Goal: Information Seeking & Learning: Find specific fact

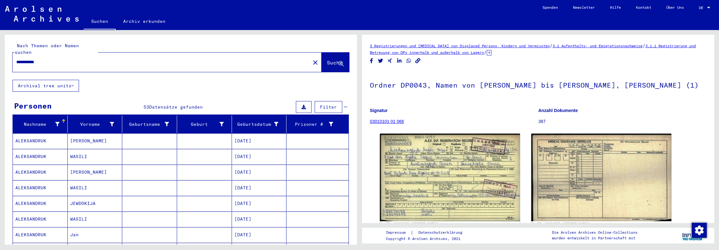
scroll to position [221, 0]
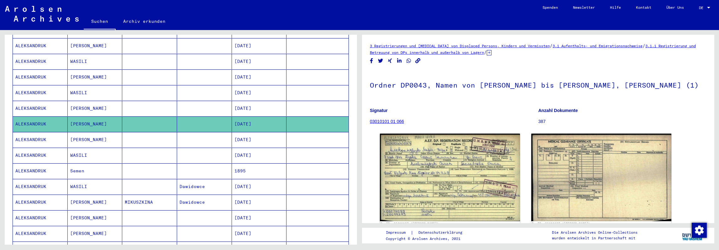
click at [141, 101] on mat-cell at bounding box center [149, 108] width 55 height 15
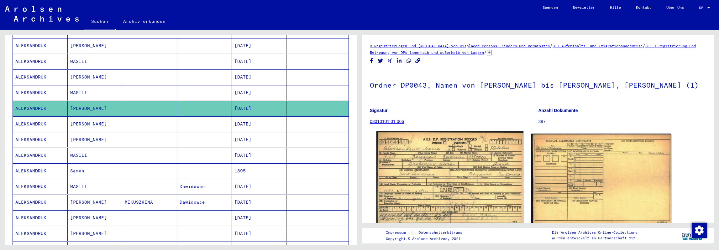
click at [457, 146] on img at bounding box center [449, 179] width 147 height 95
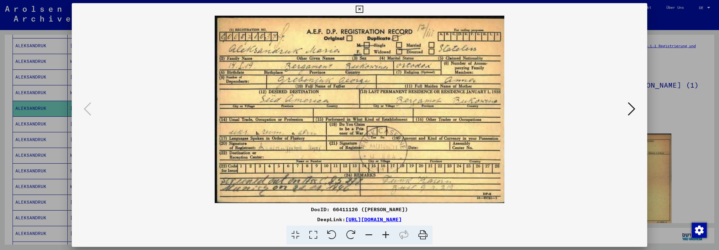
click at [688, 24] on div at bounding box center [359, 125] width 719 height 250
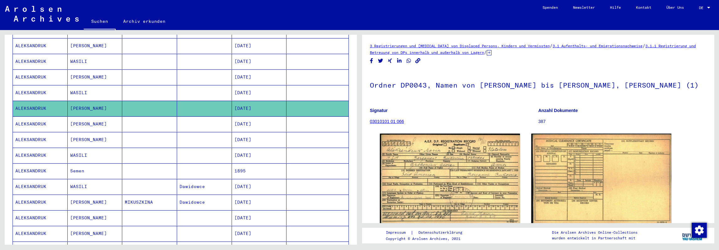
click at [177, 118] on mat-cell at bounding box center [204, 124] width 55 height 15
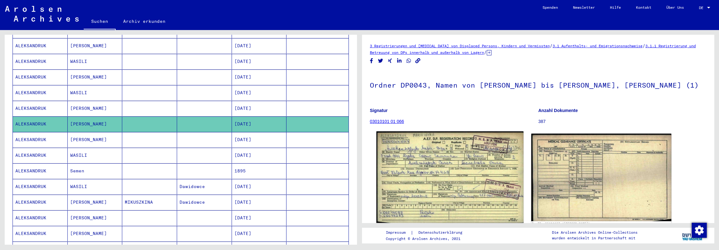
click at [468, 180] on img at bounding box center [449, 178] width 147 height 92
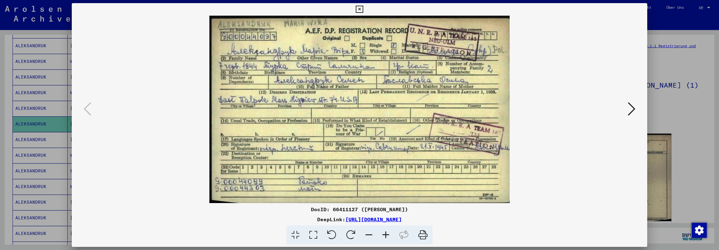
click at [671, 72] on div at bounding box center [359, 125] width 719 height 250
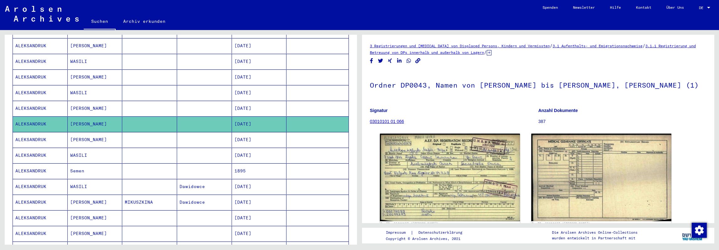
click at [162, 164] on mat-cell at bounding box center [149, 171] width 55 height 15
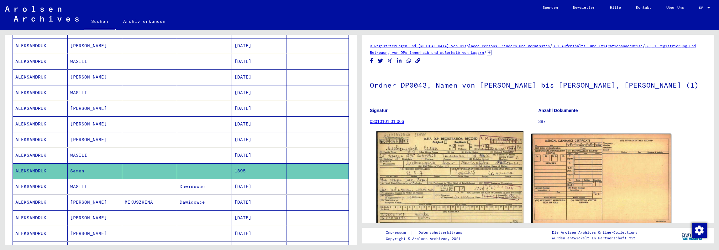
click at [448, 161] on img at bounding box center [449, 179] width 147 height 94
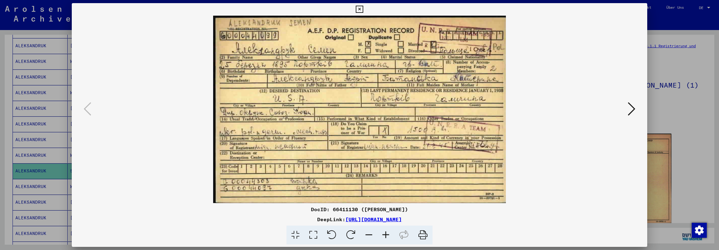
drag, startPoint x: 474, startPoint y: 220, endPoint x: 281, endPoint y: 218, distance: 193.4
click at [281, 218] on div "DeepLink: [URL][DOMAIN_NAME]" at bounding box center [359, 220] width 575 height 8
copy link "[URL][DOMAIN_NAME]"
click at [630, 111] on icon at bounding box center [632, 109] width 8 height 15
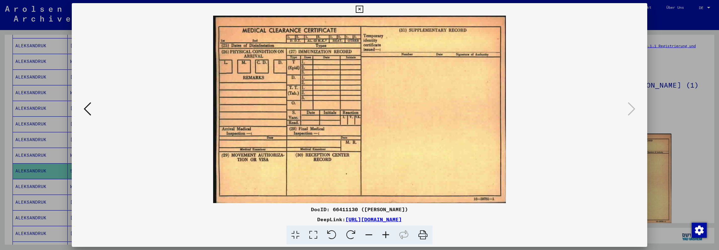
click at [652, 22] on div at bounding box center [359, 125] width 719 height 250
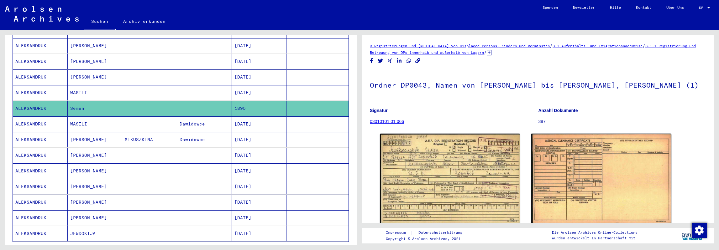
scroll to position [346, 0]
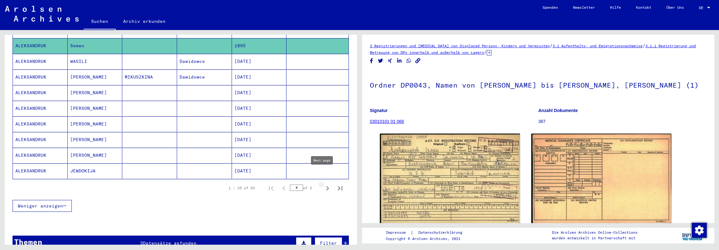
click at [323, 184] on icon "Next page" at bounding box center [327, 188] width 9 height 9
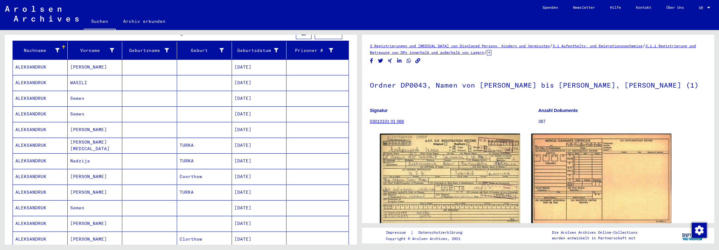
scroll to position [64, 0]
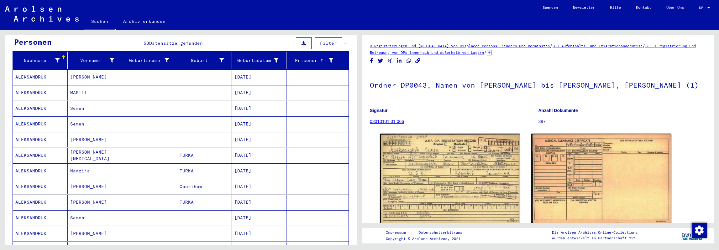
click at [177, 101] on mat-cell at bounding box center [204, 108] width 55 height 15
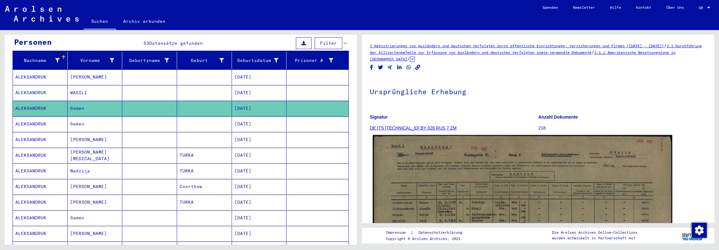
click at [450, 170] on img at bounding box center [523, 241] width 300 height 213
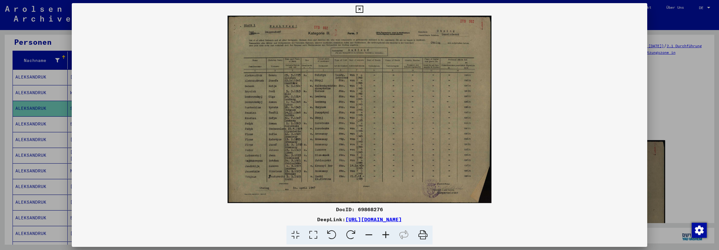
drag, startPoint x: 480, startPoint y: 222, endPoint x: 280, endPoint y: 221, distance: 199.6
click at [280, 221] on div "DeepLink: [URL][DOMAIN_NAME]" at bounding box center [359, 220] width 575 height 8
copy link "[URL][DOMAIN_NAME]"
click at [388, 235] on icon at bounding box center [385, 235] width 17 height 19
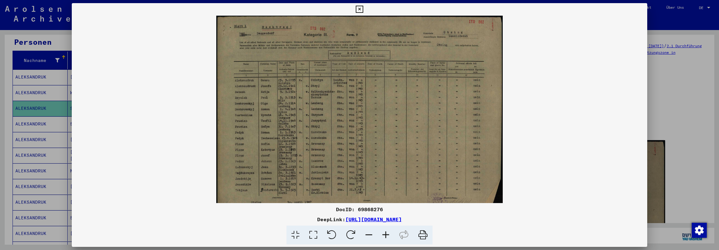
click at [388, 235] on icon at bounding box center [385, 235] width 17 height 19
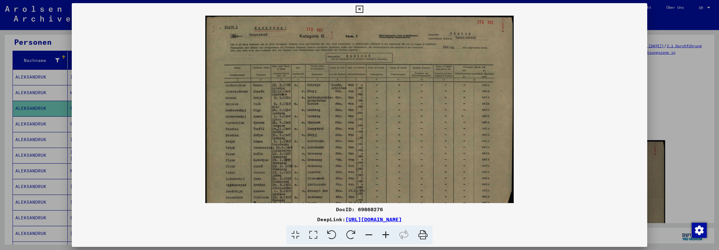
click at [388, 235] on icon at bounding box center [385, 235] width 17 height 19
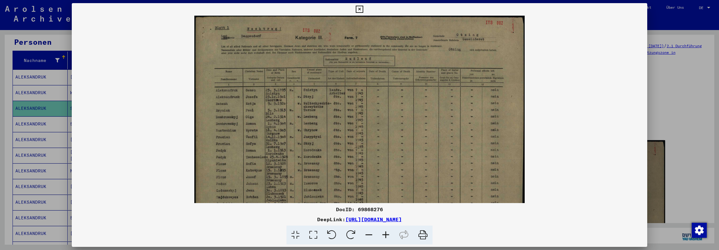
click at [388, 235] on icon at bounding box center [385, 235] width 17 height 19
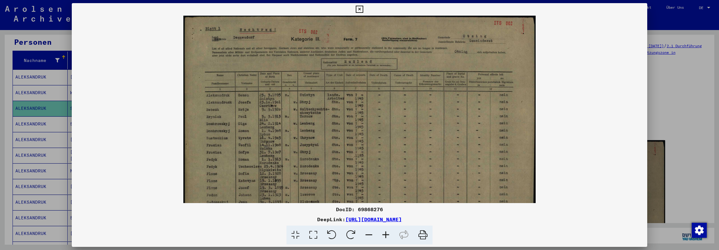
click at [388, 235] on icon at bounding box center [385, 235] width 17 height 19
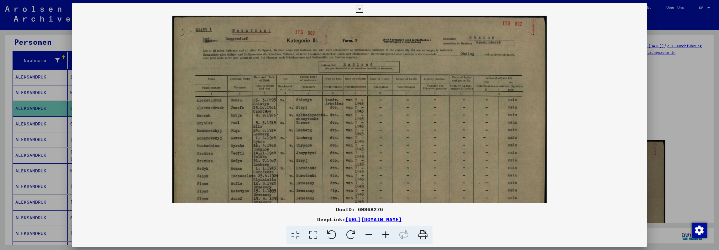
click at [388, 235] on icon at bounding box center [385, 235] width 17 height 19
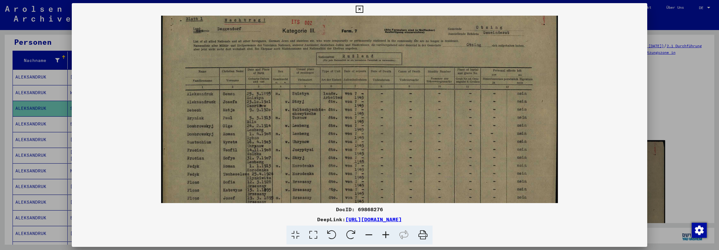
scroll to position [17, 0]
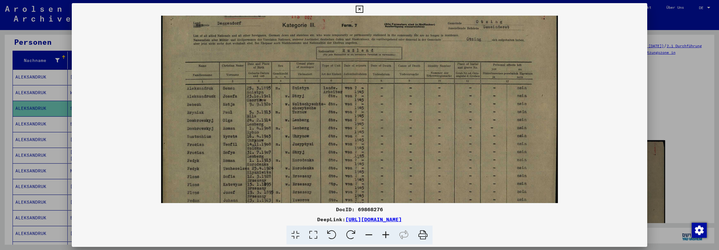
drag, startPoint x: 291, startPoint y: 183, endPoint x: 296, endPoint y: 165, distance: 18.4
click at [296, 165] on img at bounding box center [359, 140] width 396 height 282
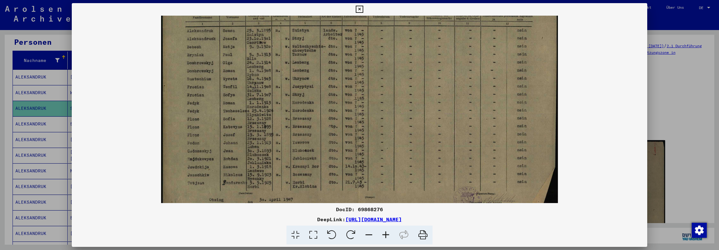
scroll to position [84, 0]
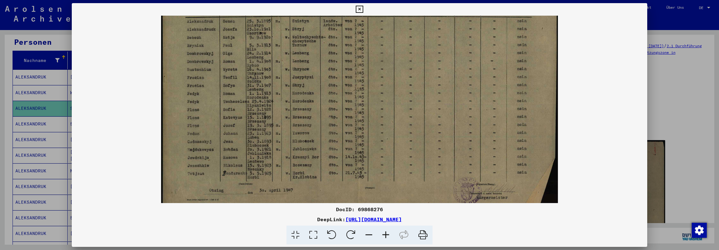
drag, startPoint x: 416, startPoint y: 129, endPoint x: 417, endPoint y: 59, distance: 69.6
click at [417, 59] on img at bounding box center [359, 73] width 396 height 282
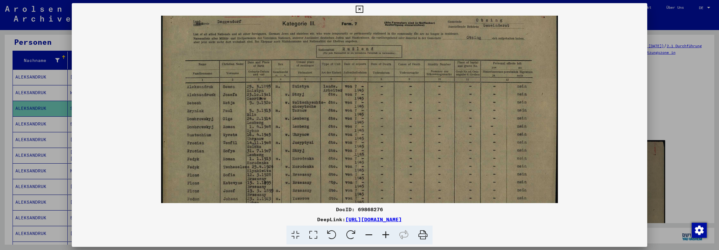
scroll to position [17, 0]
drag, startPoint x: 344, startPoint y: 113, endPoint x: 335, endPoint y: 179, distance: 67.1
click at [335, 179] on img at bounding box center [359, 140] width 396 height 282
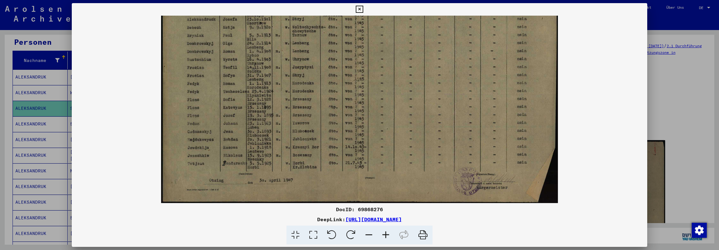
scroll to position [92, 0]
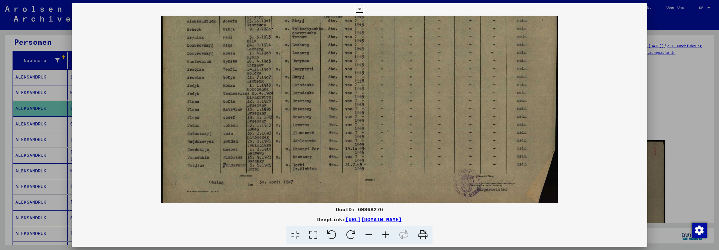
drag, startPoint x: 348, startPoint y: 121, endPoint x: 373, endPoint y: 36, distance: 88.0
click at [373, 36] on img at bounding box center [359, 65] width 396 height 282
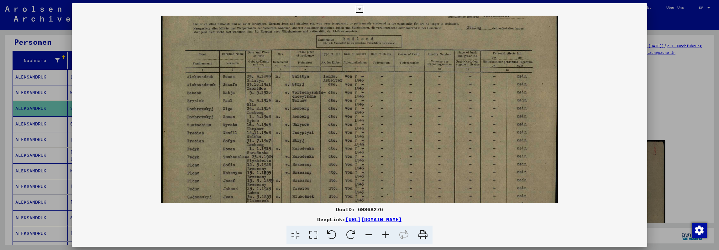
scroll to position [3, 0]
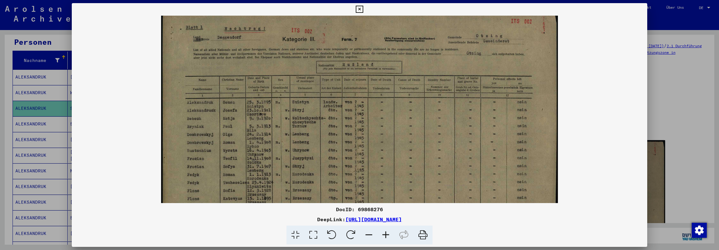
drag, startPoint x: 264, startPoint y: 89, endPoint x: 244, endPoint y: 177, distance: 90.6
click at [244, 177] on img at bounding box center [359, 154] width 396 height 282
drag, startPoint x: 474, startPoint y: 222, endPoint x: 281, endPoint y: 220, distance: 193.7
click at [281, 220] on div "DeepLink: [URL][DOMAIN_NAME]" at bounding box center [359, 220] width 575 height 8
copy link "[URL][DOMAIN_NAME]"
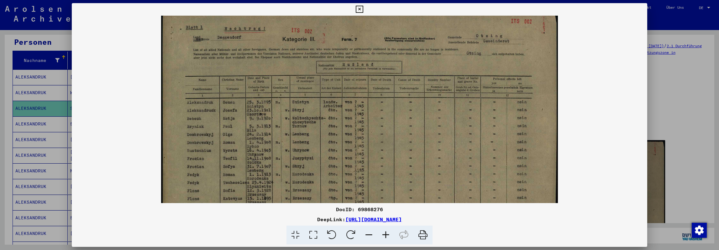
click at [661, 26] on div at bounding box center [359, 125] width 719 height 250
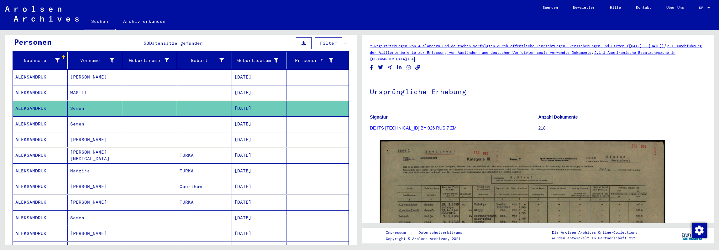
click at [263, 117] on mat-cell "[DATE]" at bounding box center [259, 124] width 55 height 15
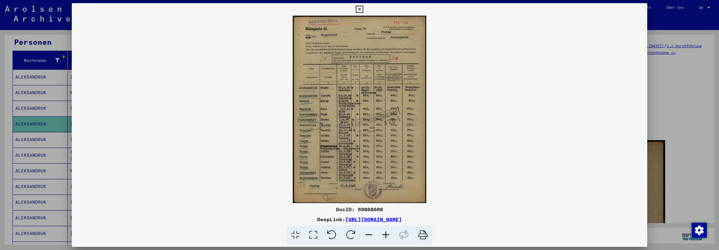
drag, startPoint x: 480, startPoint y: 220, endPoint x: 280, endPoint y: 219, distance: 199.6
click at [280, 219] on div "DeepLink: [URL][DOMAIN_NAME]" at bounding box center [359, 220] width 575 height 8
copy link "[URL][DOMAIN_NAME]"
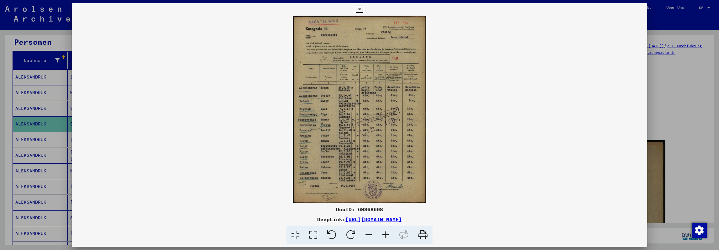
copy link "[URL][DOMAIN_NAME]"
click at [386, 234] on icon at bounding box center [385, 235] width 17 height 19
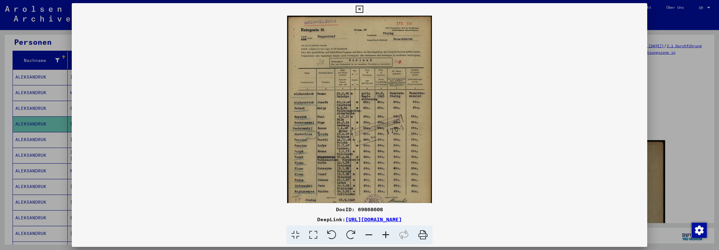
click at [386, 234] on icon at bounding box center [385, 235] width 17 height 19
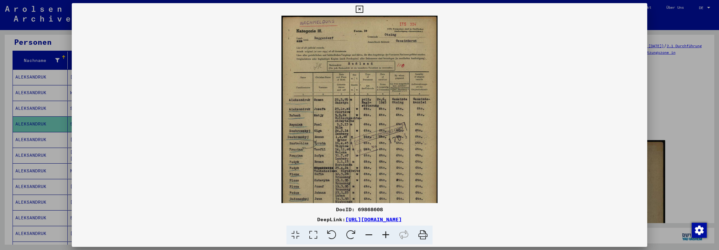
click at [386, 234] on icon at bounding box center [385, 235] width 17 height 19
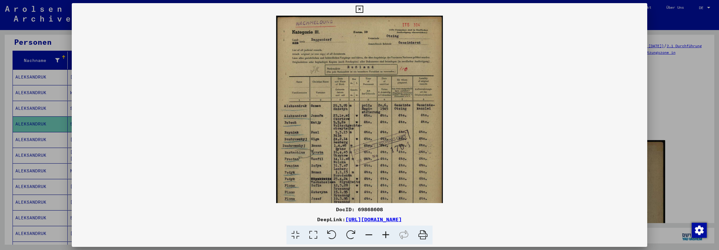
click at [386, 238] on icon at bounding box center [385, 235] width 17 height 19
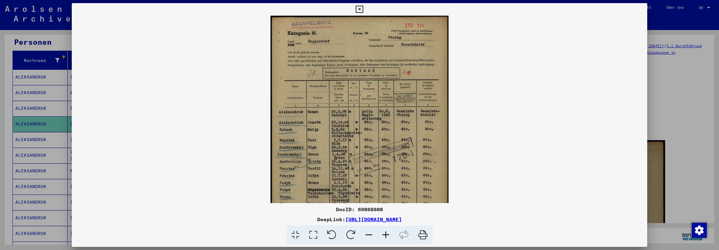
click at [386, 238] on icon at bounding box center [385, 235] width 17 height 19
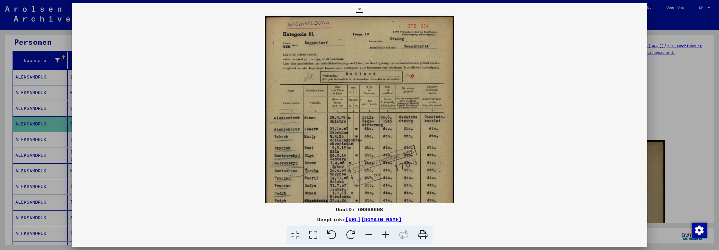
click at [386, 238] on icon at bounding box center [385, 235] width 17 height 19
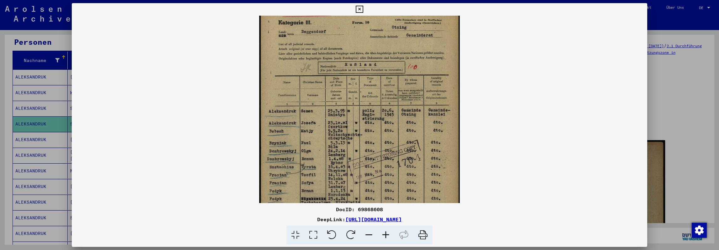
scroll to position [14, 0]
drag, startPoint x: 365, startPoint y: 180, endPoint x: 365, endPoint y: 165, distance: 15.0
click at [365, 165] on img at bounding box center [359, 143] width 201 height 282
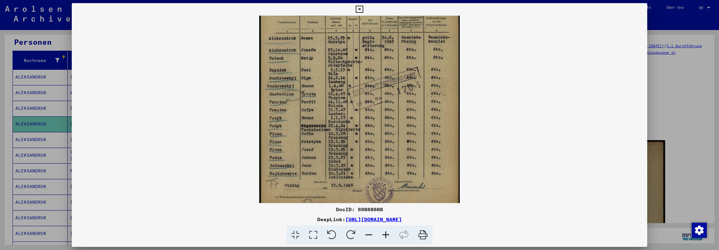
scroll to position [94, 0]
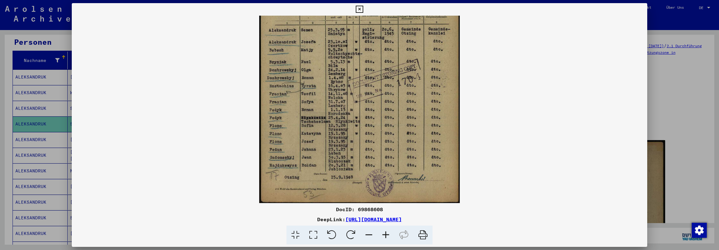
drag, startPoint x: 335, startPoint y: 170, endPoint x: 350, endPoint y: 65, distance: 105.5
click at [350, 65] on img at bounding box center [359, 63] width 201 height 282
click at [672, 24] on div at bounding box center [359, 125] width 719 height 250
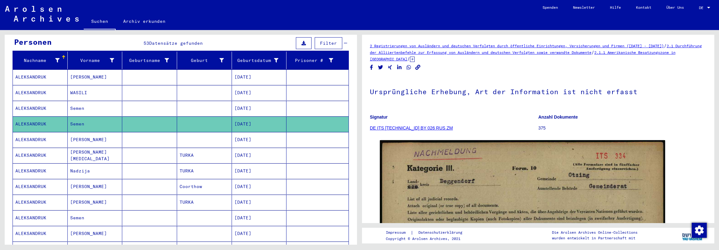
click at [287, 132] on mat-cell at bounding box center [317, 139] width 62 height 15
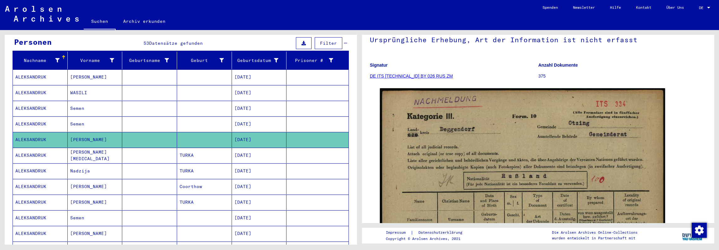
scroll to position [63, 0]
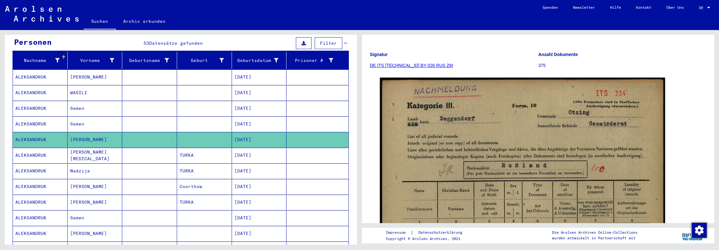
click at [232, 149] on mat-cell "[DATE]" at bounding box center [259, 155] width 55 height 15
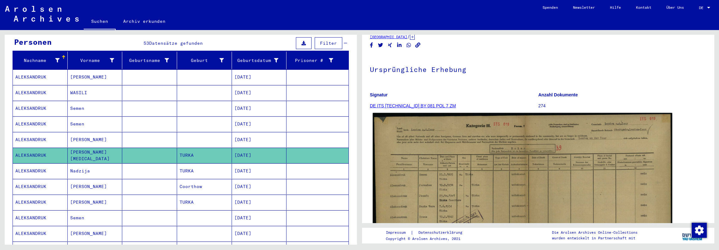
scroll to position [31, 0]
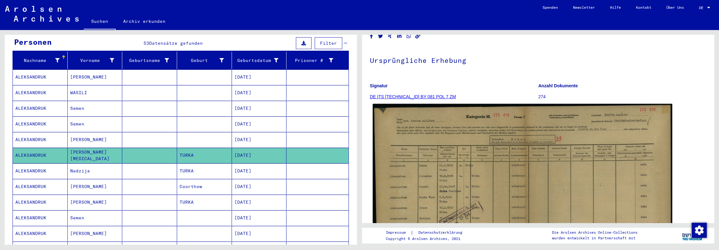
click at [488, 188] on img at bounding box center [523, 208] width 300 height 209
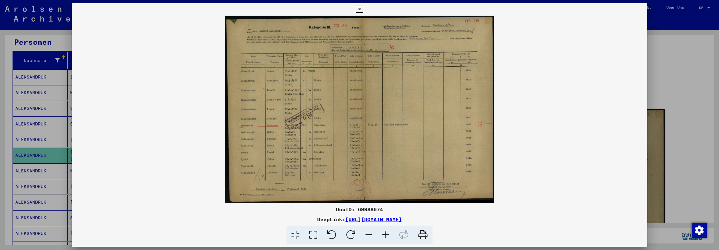
click at [388, 237] on icon at bounding box center [385, 235] width 17 height 19
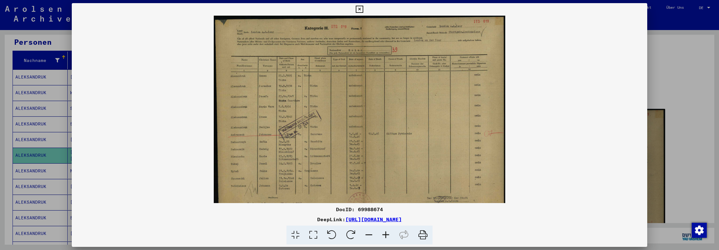
click at [388, 237] on icon at bounding box center [385, 235] width 17 height 19
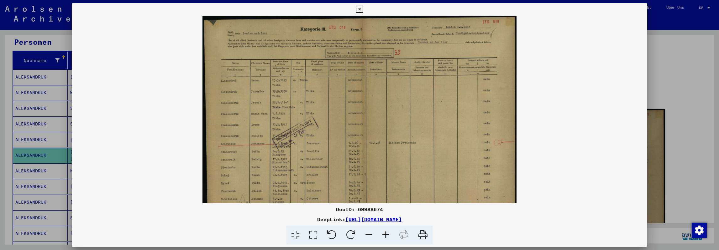
click at [388, 237] on icon at bounding box center [385, 235] width 17 height 19
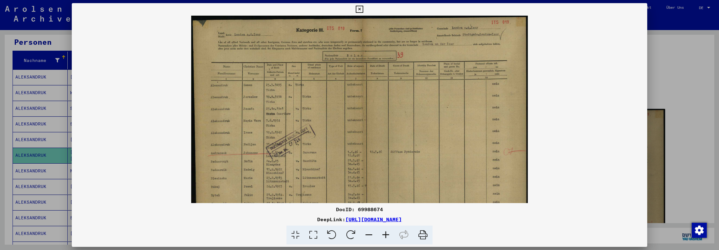
click at [388, 237] on icon at bounding box center [385, 235] width 17 height 19
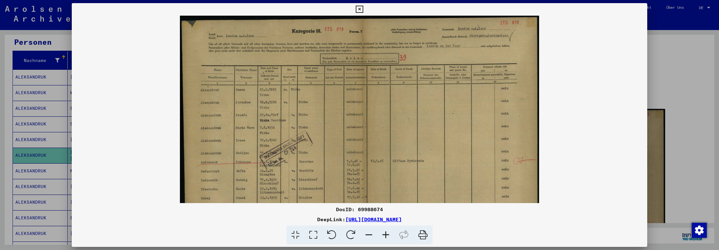
click at [388, 237] on icon at bounding box center [385, 235] width 17 height 19
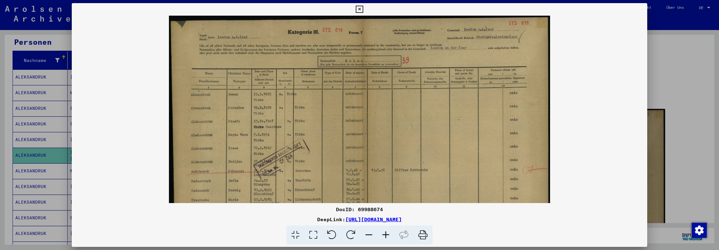
click at [388, 237] on icon at bounding box center [385, 235] width 17 height 19
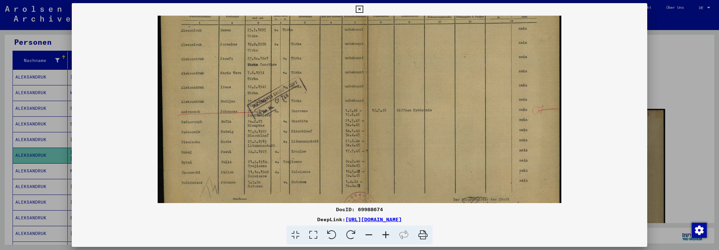
scroll to position [94, 0]
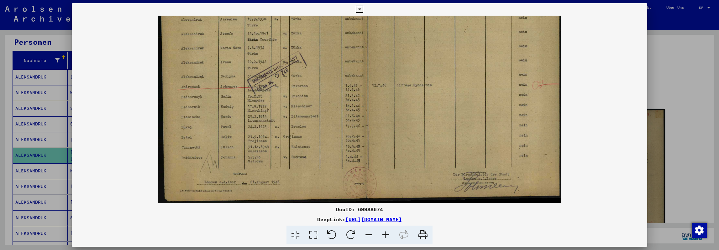
drag, startPoint x: 378, startPoint y: 183, endPoint x: 383, endPoint y: 67, distance: 115.8
click at [383, 67] on img at bounding box center [360, 63] width 404 height 282
drag, startPoint x: 480, startPoint y: 224, endPoint x: 281, endPoint y: 222, distance: 199.3
click at [281, 222] on div "DocID: 69988674 DeepLink: [URL][DOMAIN_NAME]" at bounding box center [359, 225] width 575 height 39
copy div "[URL][DOMAIN_NAME]"
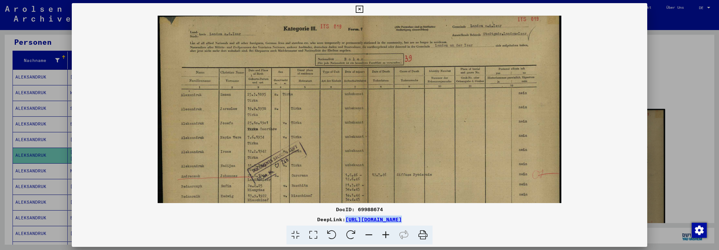
scroll to position [0, 0]
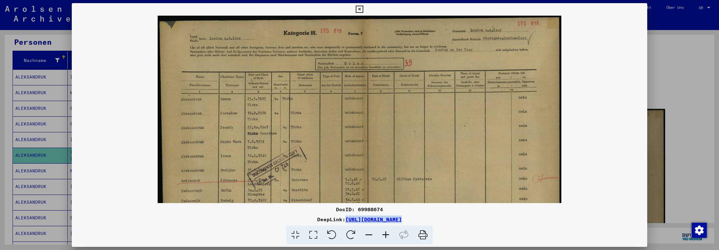
drag, startPoint x: 298, startPoint y: 83, endPoint x: 311, endPoint y: 178, distance: 96.4
click at [311, 178] on img at bounding box center [360, 157] width 404 height 282
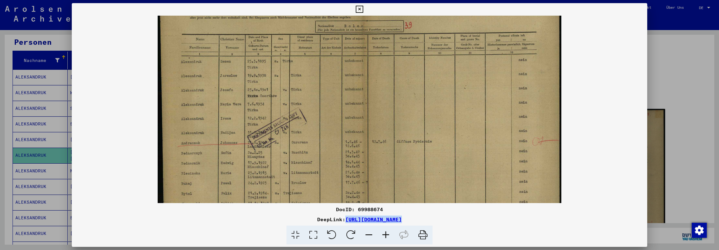
scroll to position [94, 0]
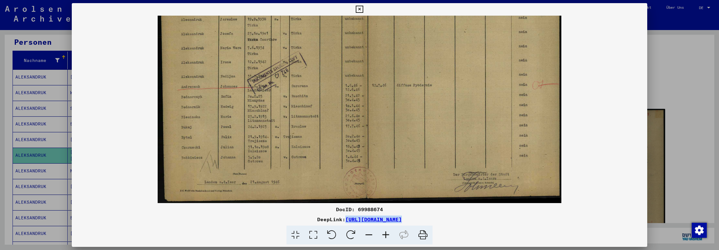
drag, startPoint x: 318, startPoint y: 162, endPoint x: 310, endPoint y: 69, distance: 93.8
click at [310, 53] on img at bounding box center [360, 63] width 404 height 282
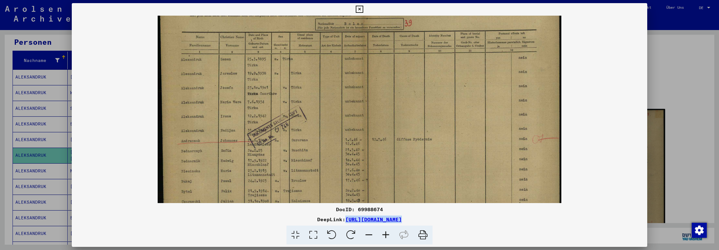
scroll to position [30, 0]
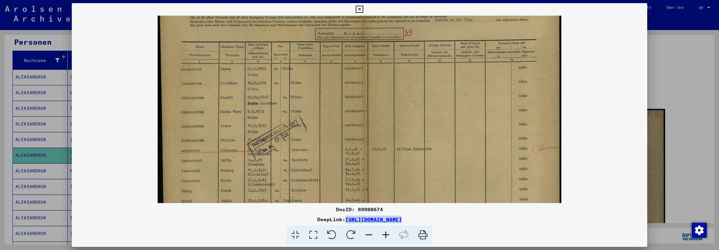
drag, startPoint x: 263, startPoint y: 91, endPoint x: 261, endPoint y: 139, distance: 48.0
click at [261, 139] on img at bounding box center [360, 127] width 404 height 282
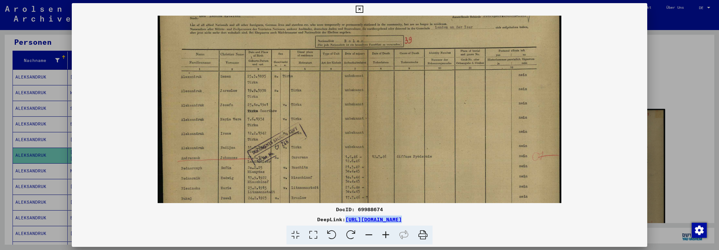
scroll to position [0, 0]
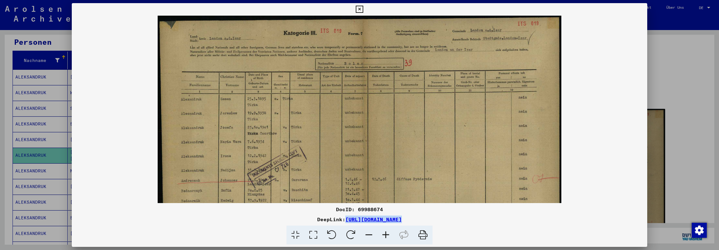
drag, startPoint x: 267, startPoint y: 104, endPoint x: 262, endPoint y: 137, distance: 33.6
click at [262, 137] on img at bounding box center [360, 157] width 404 height 282
click at [494, 216] on div "DeepLink: [URL][DOMAIN_NAME]" at bounding box center [359, 220] width 575 height 8
drag, startPoint x: 471, startPoint y: 220, endPoint x: 281, endPoint y: 222, distance: 189.6
click at [281, 222] on div "DeepLink: [URL][DOMAIN_NAME]" at bounding box center [359, 220] width 575 height 8
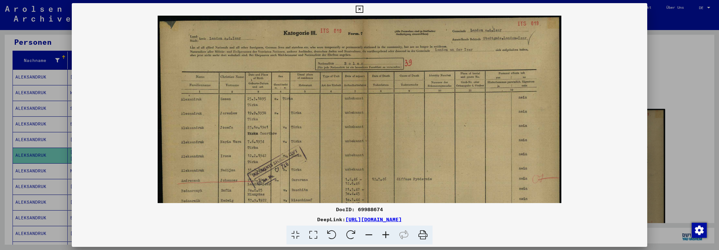
copy link "[URL][DOMAIN_NAME]"
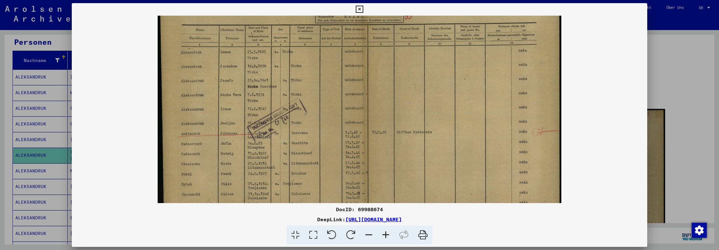
scroll to position [50, 0]
drag, startPoint x: 300, startPoint y: 175, endPoint x: 300, endPoint y: 124, distance: 51.4
click at [300, 124] on img at bounding box center [360, 107] width 404 height 282
click at [388, 236] on icon at bounding box center [385, 235] width 17 height 19
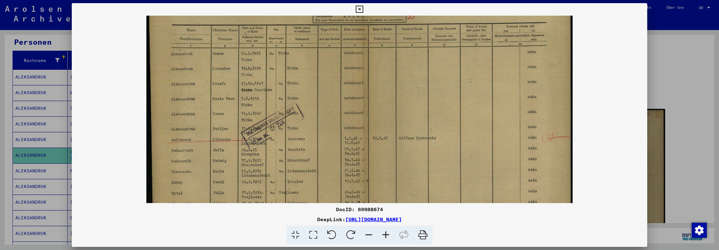
click at [388, 236] on icon at bounding box center [385, 235] width 17 height 19
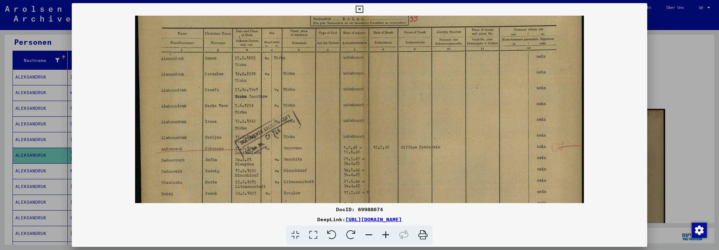
click at [388, 236] on icon at bounding box center [385, 235] width 17 height 19
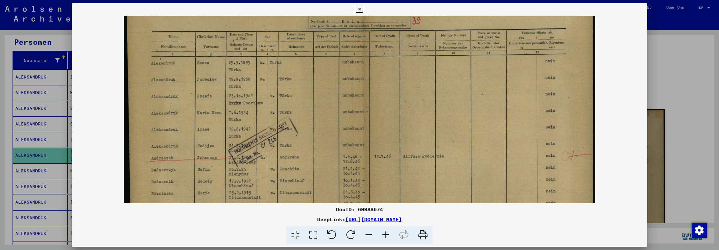
click at [662, 69] on div at bounding box center [359, 125] width 719 height 250
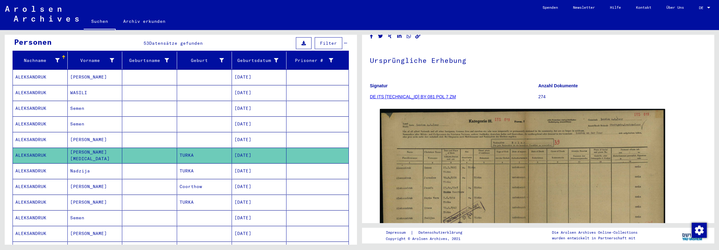
click at [232, 164] on mat-cell "[DATE]" at bounding box center [259, 171] width 55 height 15
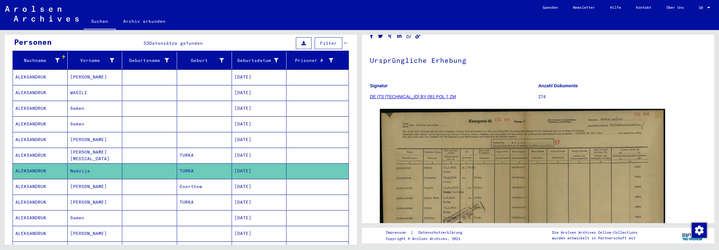
click at [232, 164] on mat-cell "[DATE]" at bounding box center [259, 171] width 55 height 15
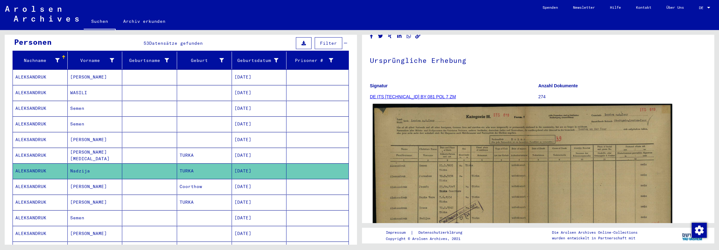
click at [465, 181] on img at bounding box center [523, 208] width 300 height 209
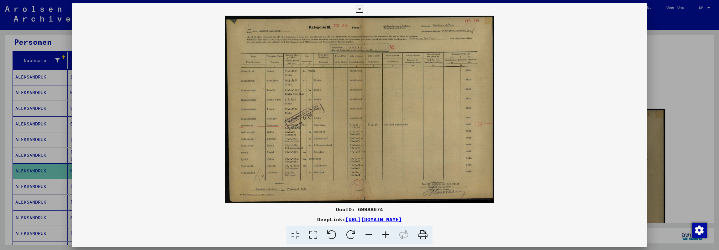
click at [573, 132] on img at bounding box center [359, 110] width 575 height 188
click at [580, 114] on img at bounding box center [359, 110] width 575 height 188
click at [656, 73] on div at bounding box center [359, 125] width 719 height 250
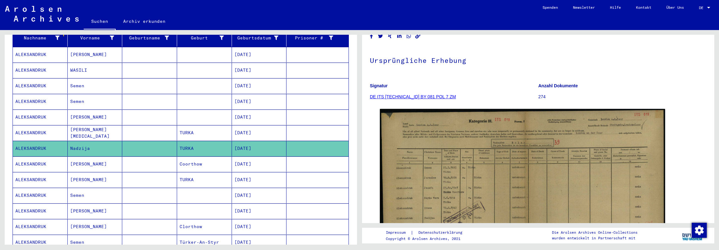
scroll to position [95, 0]
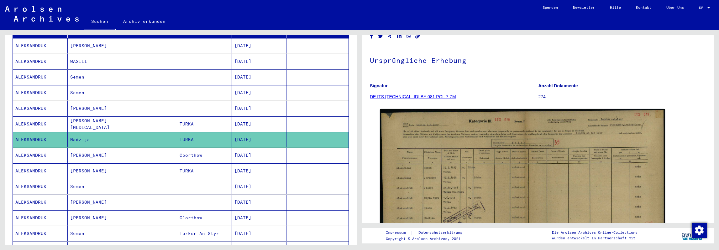
click at [207, 148] on mat-cell "Coorthow" at bounding box center [204, 155] width 55 height 15
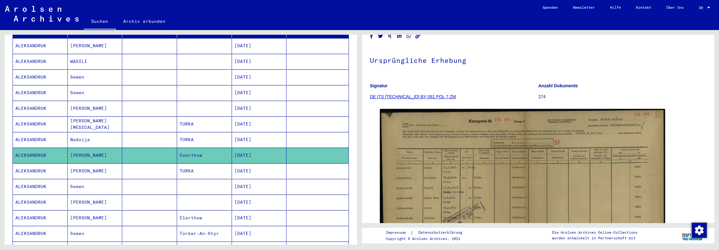
click at [209, 164] on mat-cell "TURKA" at bounding box center [204, 171] width 55 height 15
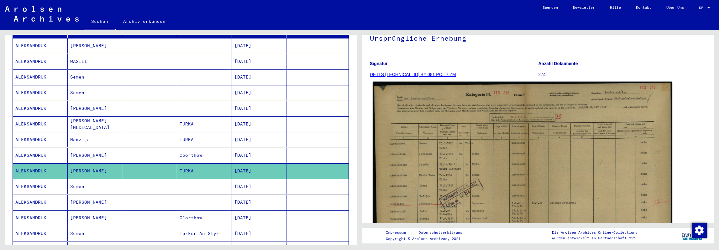
scroll to position [63, 0]
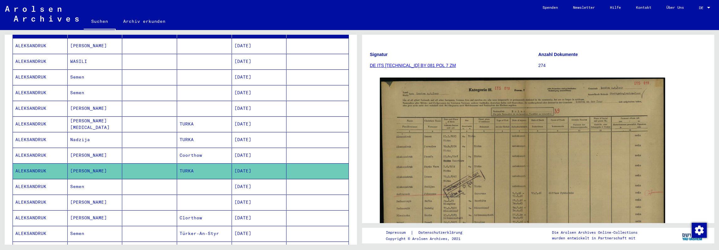
click at [195, 179] on mat-cell at bounding box center [204, 186] width 55 height 15
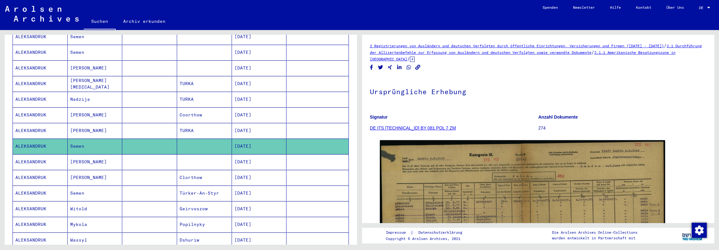
scroll to position [127, 0]
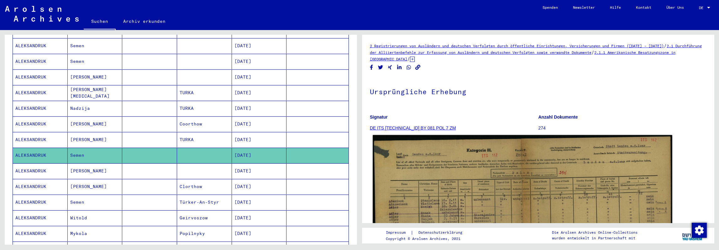
click at [486, 194] on img at bounding box center [523, 241] width 300 height 213
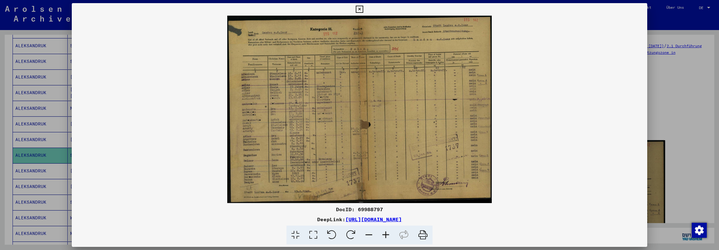
drag, startPoint x: 476, startPoint y: 220, endPoint x: 280, endPoint y: 223, distance: 195.3
click at [280, 223] on div "DeepLink: [URL][DOMAIN_NAME]" at bounding box center [359, 220] width 575 height 8
copy link "[URL][DOMAIN_NAME]"
click at [387, 235] on icon at bounding box center [385, 235] width 17 height 19
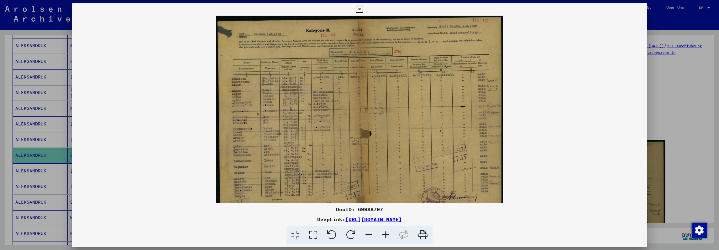
click at [387, 235] on icon at bounding box center [385, 235] width 17 height 19
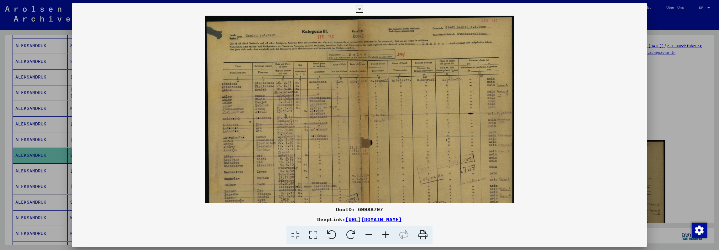
click at [387, 235] on icon at bounding box center [385, 235] width 17 height 19
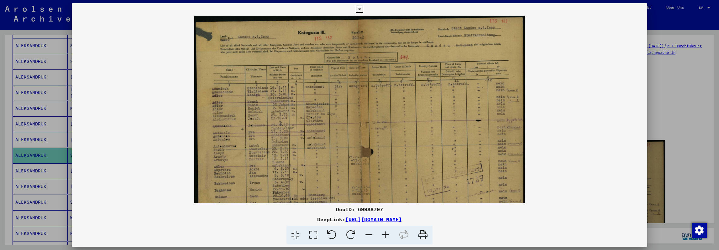
click at [387, 235] on icon at bounding box center [385, 235] width 17 height 19
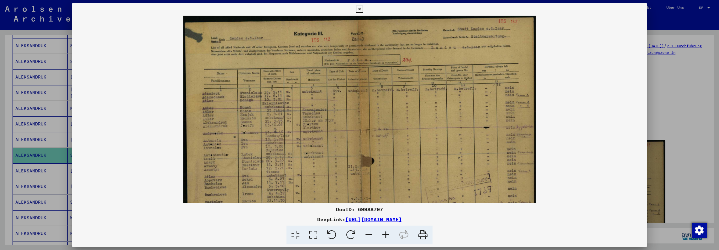
click at [387, 235] on icon at bounding box center [385, 235] width 17 height 19
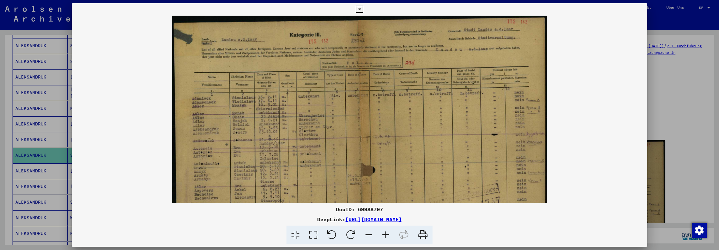
click at [586, 84] on viewer-one-image at bounding box center [359, 110] width 575 height 188
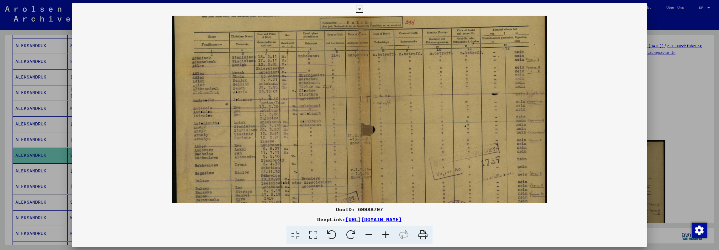
scroll to position [78, 0]
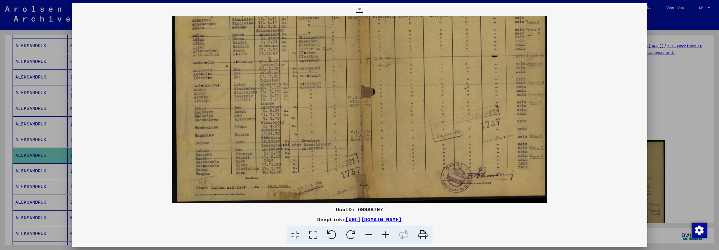
drag, startPoint x: 436, startPoint y: 161, endPoint x: 433, endPoint y: 61, distance: 99.7
click at [433, 61] on img at bounding box center [359, 70] width 375 height 266
click at [686, 84] on div at bounding box center [359, 125] width 719 height 250
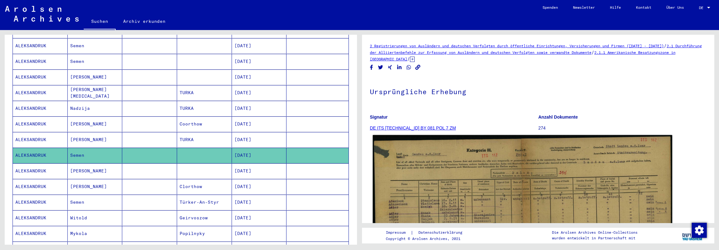
click at [494, 214] on img at bounding box center [523, 241] width 300 height 213
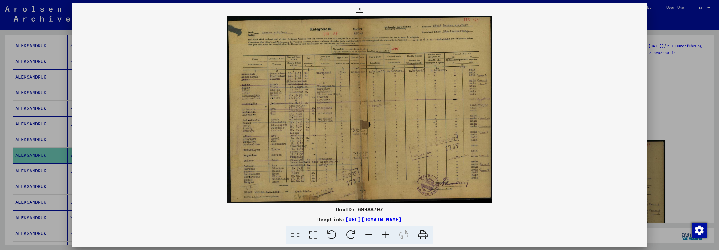
click at [690, 101] on div at bounding box center [359, 125] width 719 height 250
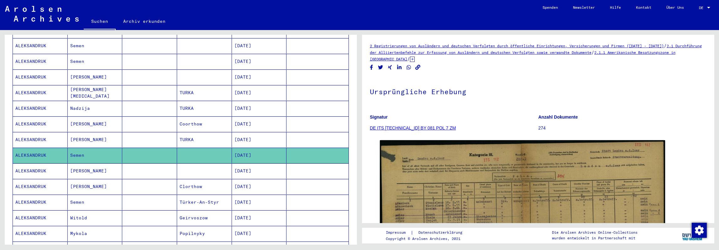
click at [240, 164] on mat-cell "[DATE]" at bounding box center [259, 171] width 55 height 15
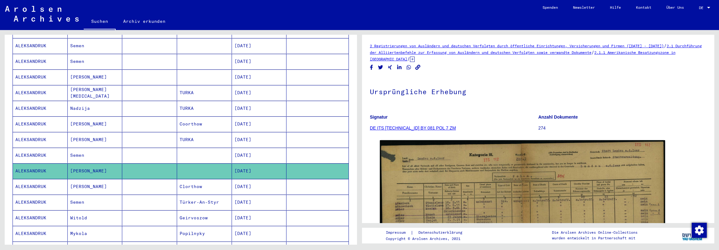
click at [239, 179] on mat-cell "[DATE]" at bounding box center [259, 186] width 55 height 15
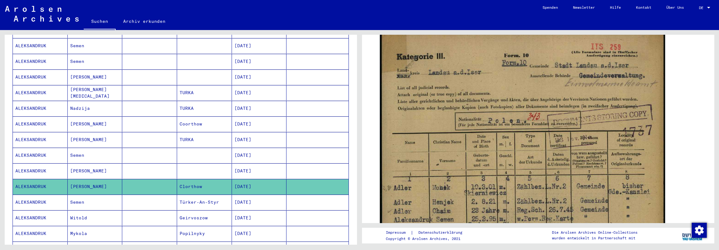
scroll to position [125, 0]
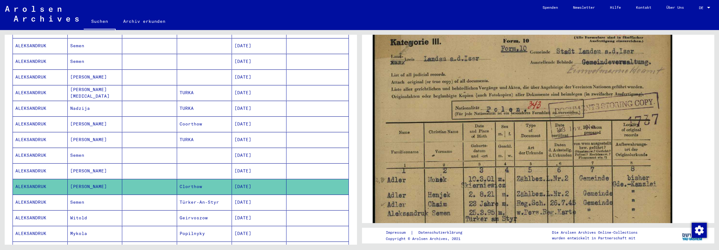
click at [512, 154] on img at bounding box center [523, 225] width 300 height 421
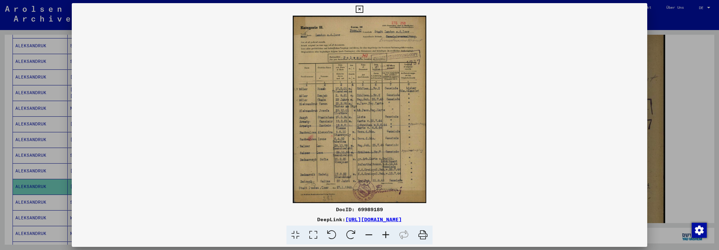
click at [389, 236] on icon at bounding box center [385, 235] width 17 height 19
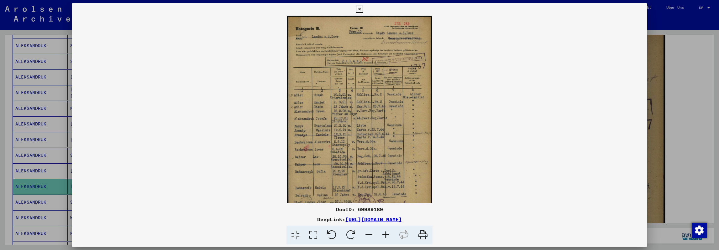
click at [389, 236] on icon at bounding box center [385, 235] width 17 height 19
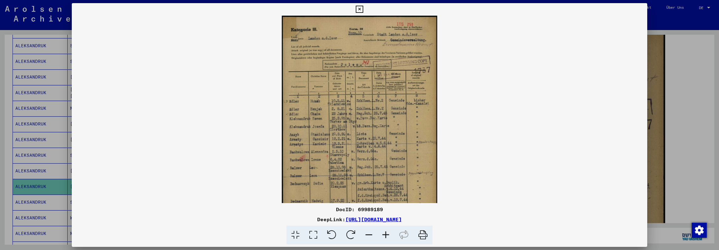
click at [389, 236] on icon at bounding box center [385, 235] width 17 height 19
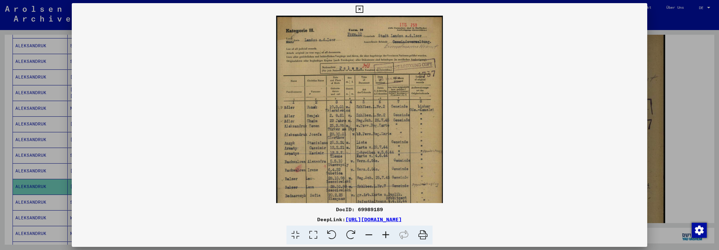
click at [389, 236] on icon at bounding box center [385, 235] width 17 height 19
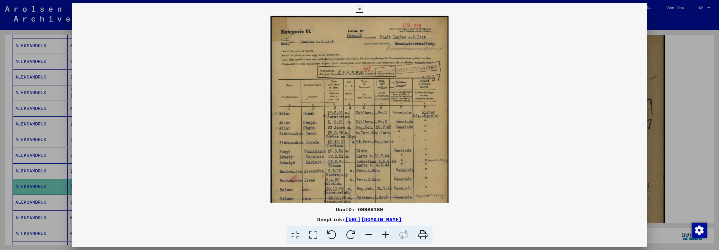
click at [389, 236] on icon at bounding box center [385, 235] width 17 height 19
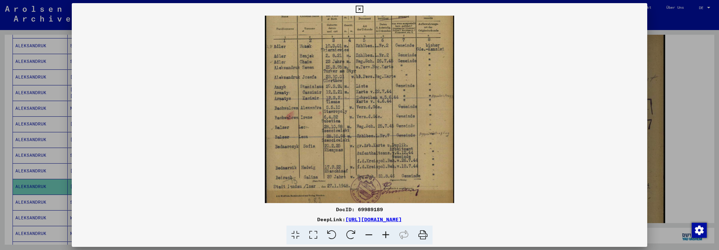
scroll to position [78, 0]
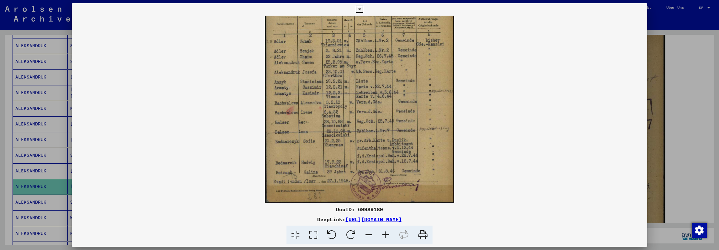
drag, startPoint x: 359, startPoint y: 181, endPoint x: 359, endPoint y: 77, distance: 103.4
click at [359, 77] on img at bounding box center [359, 70] width 189 height 266
drag, startPoint x: 473, startPoint y: 220, endPoint x: 280, endPoint y: 222, distance: 192.4
click at [280, 222] on div "DeepLink: [URL][DOMAIN_NAME]" at bounding box center [359, 220] width 575 height 8
click at [677, 20] on div at bounding box center [359, 125] width 719 height 250
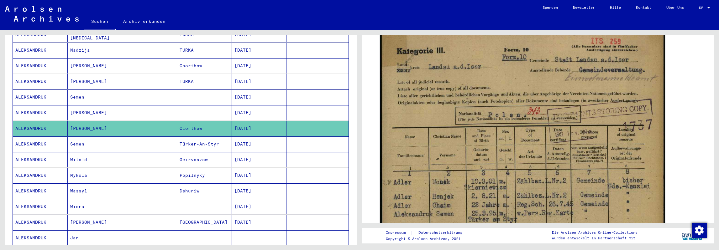
scroll to position [189, 0]
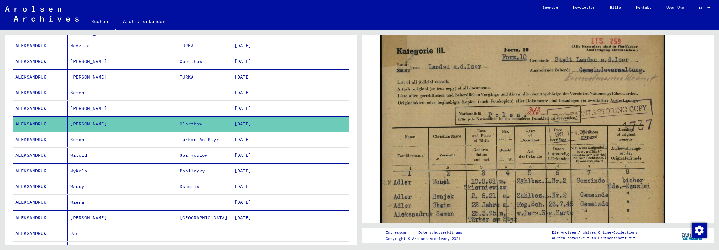
click at [262, 132] on mat-cell "[DATE]" at bounding box center [259, 139] width 55 height 15
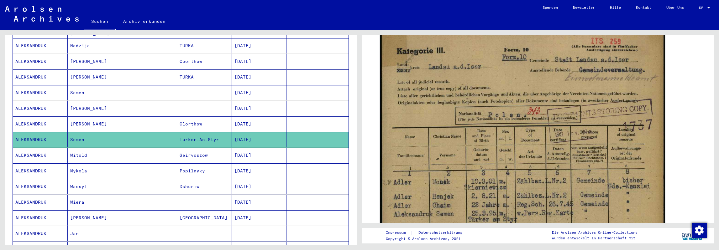
click at [238, 179] on mat-cell "[DATE]" at bounding box center [259, 186] width 55 height 15
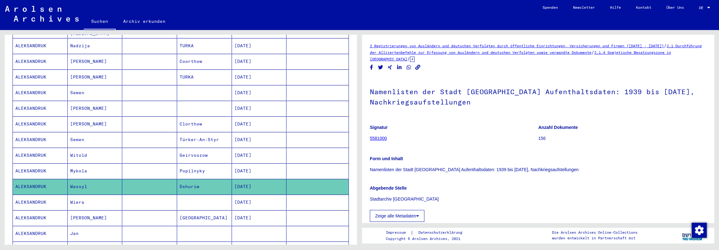
click at [266, 195] on mat-cell "[DATE]" at bounding box center [259, 202] width 55 height 15
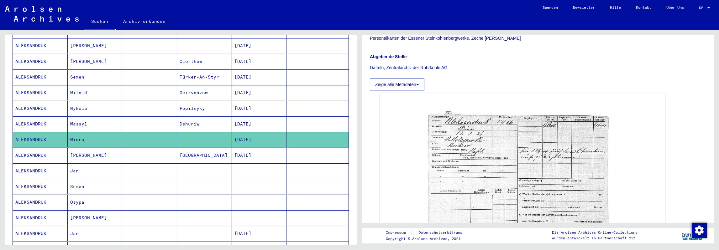
scroll to position [125, 0]
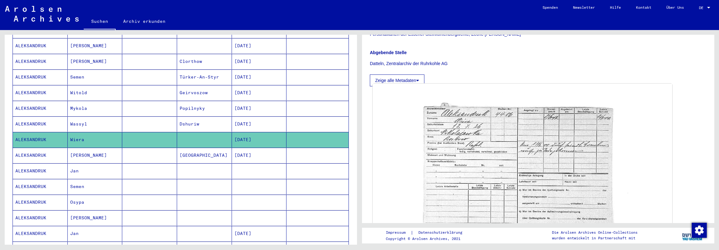
click at [507, 159] on img at bounding box center [523, 192] width 300 height 217
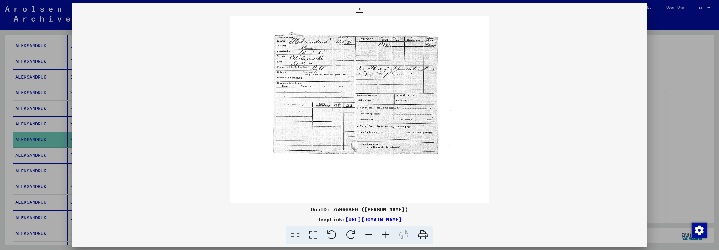
click at [671, 95] on div at bounding box center [359, 125] width 719 height 250
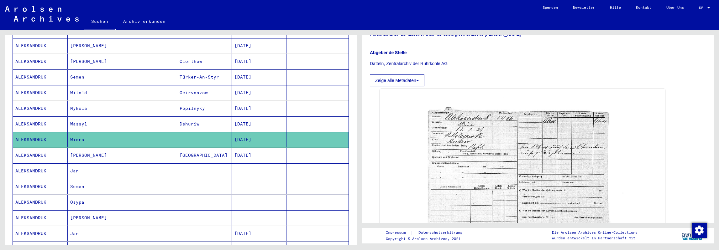
click at [135, 179] on mat-cell at bounding box center [149, 186] width 55 height 15
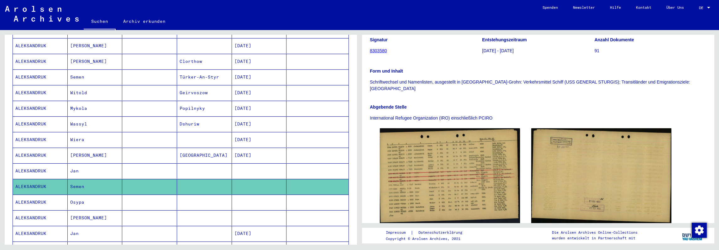
scroll to position [94, 0]
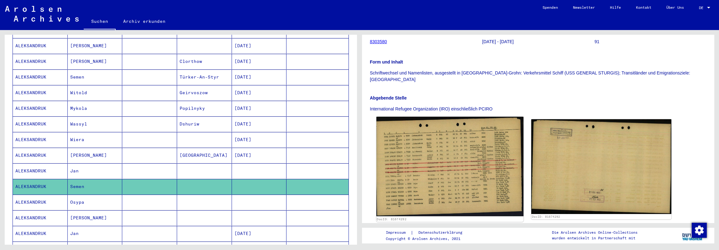
click at [456, 159] on img at bounding box center [449, 167] width 147 height 100
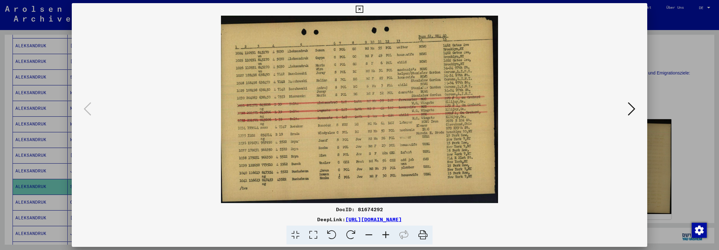
drag, startPoint x: 473, startPoint y: 221, endPoint x: 280, endPoint y: 221, distance: 193.7
click at [280, 221] on div "DeepLink: [URL][DOMAIN_NAME]" at bounding box center [359, 220] width 575 height 8
click at [673, 25] on div at bounding box center [359, 125] width 719 height 250
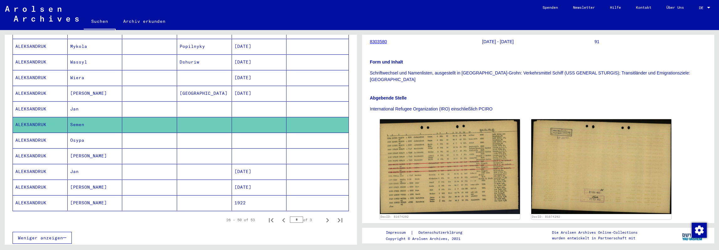
scroll to position [315, 0]
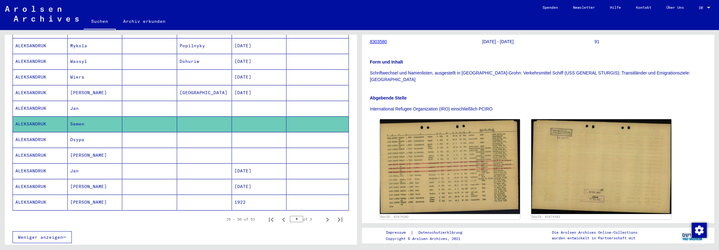
click at [144, 132] on mat-cell at bounding box center [149, 139] width 55 height 15
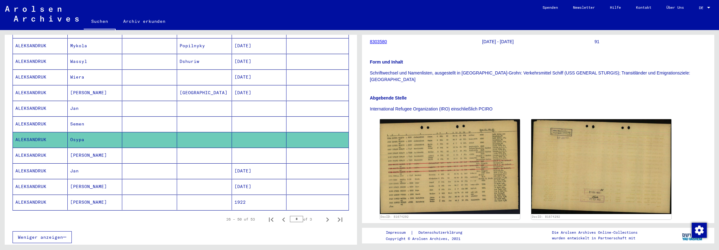
click at [148, 148] on mat-cell at bounding box center [149, 155] width 55 height 15
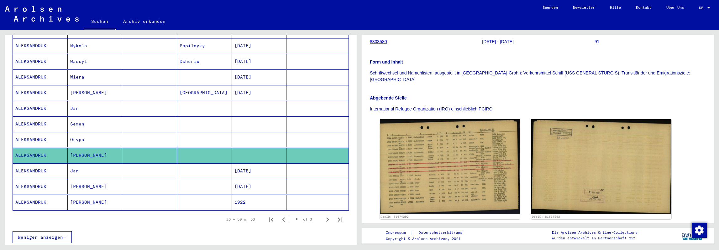
click at [212, 195] on mat-cell at bounding box center [204, 202] width 55 height 15
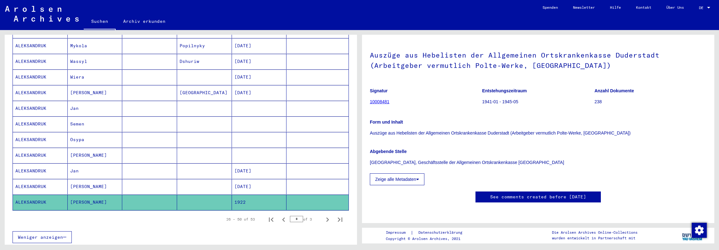
scroll to position [125, 0]
click at [323, 216] on icon "Next page" at bounding box center [327, 220] width 9 height 9
type input "*"
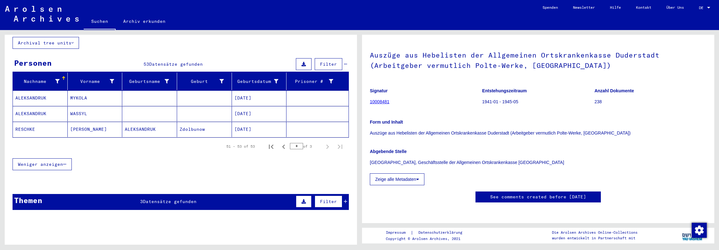
scroll to position [0, 0]
